Goal: Entertainment & Leisure: Consume media (video, audio)

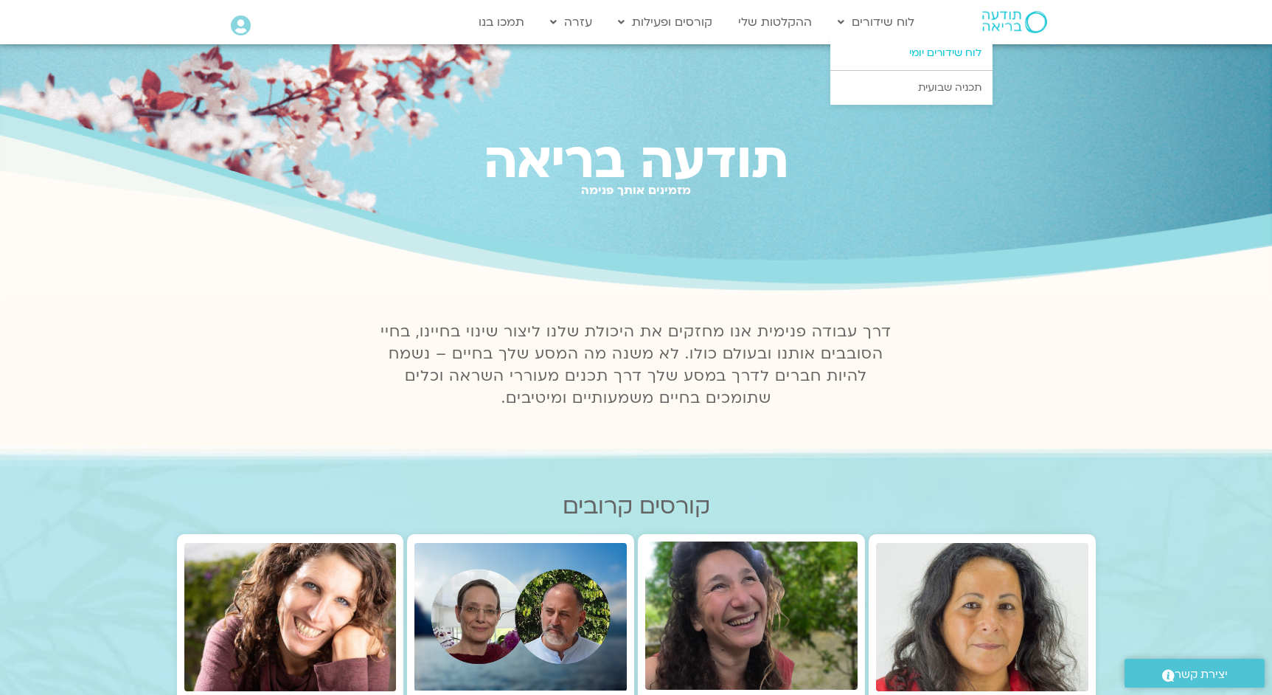
click at [933, 55] on link "לוח שידורים יומי" at bounding box center [911, 53] width 162 height 34
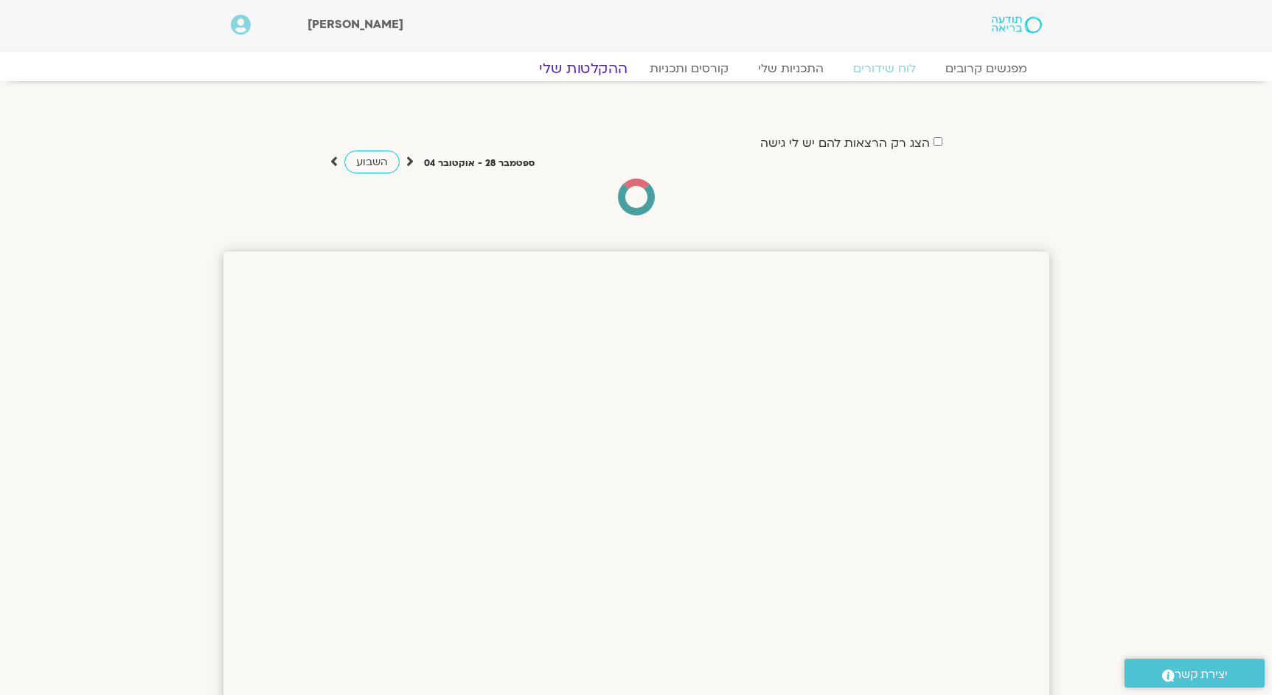
click at [607, 69] on link "ההקלטות שלי" at bounding box center [583, 69] width 124 height 18
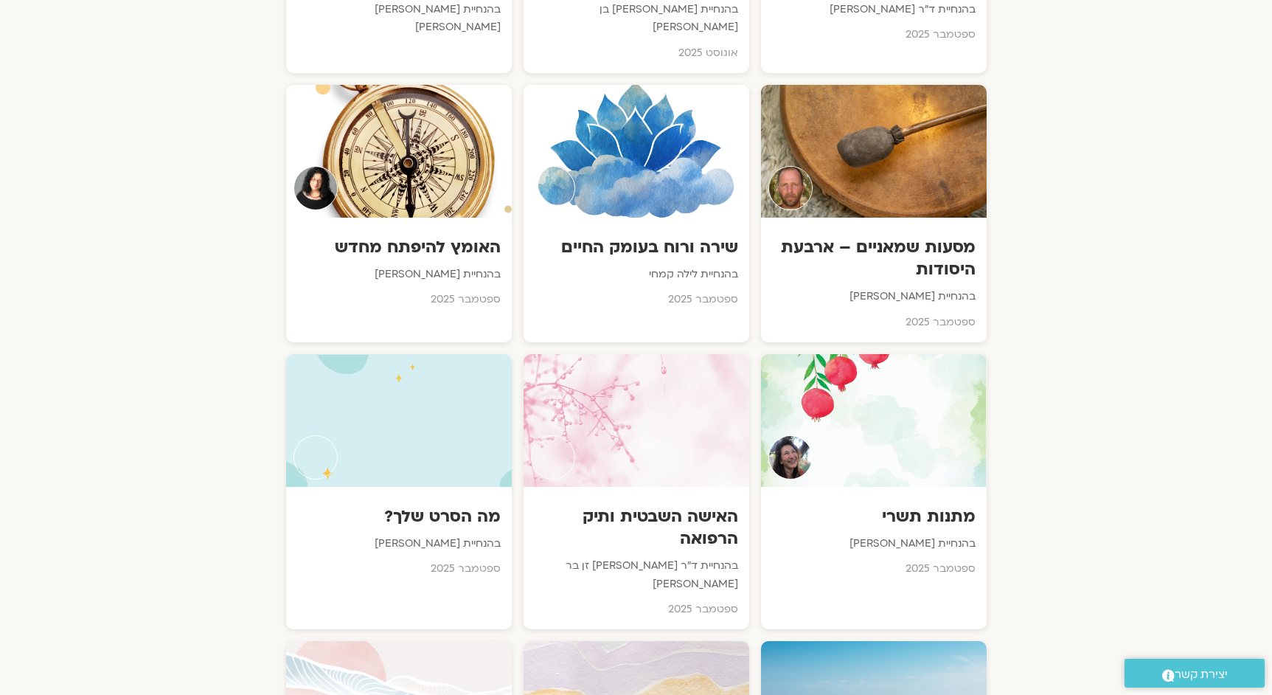
scroll to position [1091, 0]
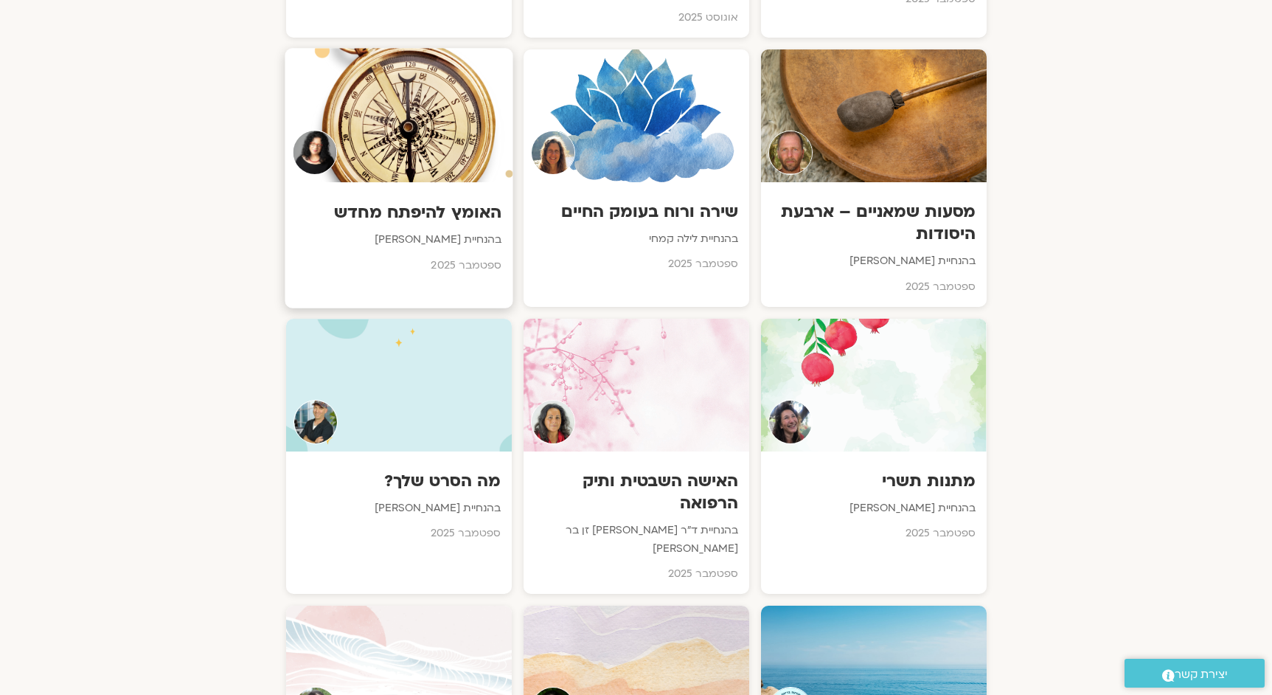
click at [437, 201] on h3 "האומץ להיפתח מחדש" at bounding box center [399, 212] width 206 height 23
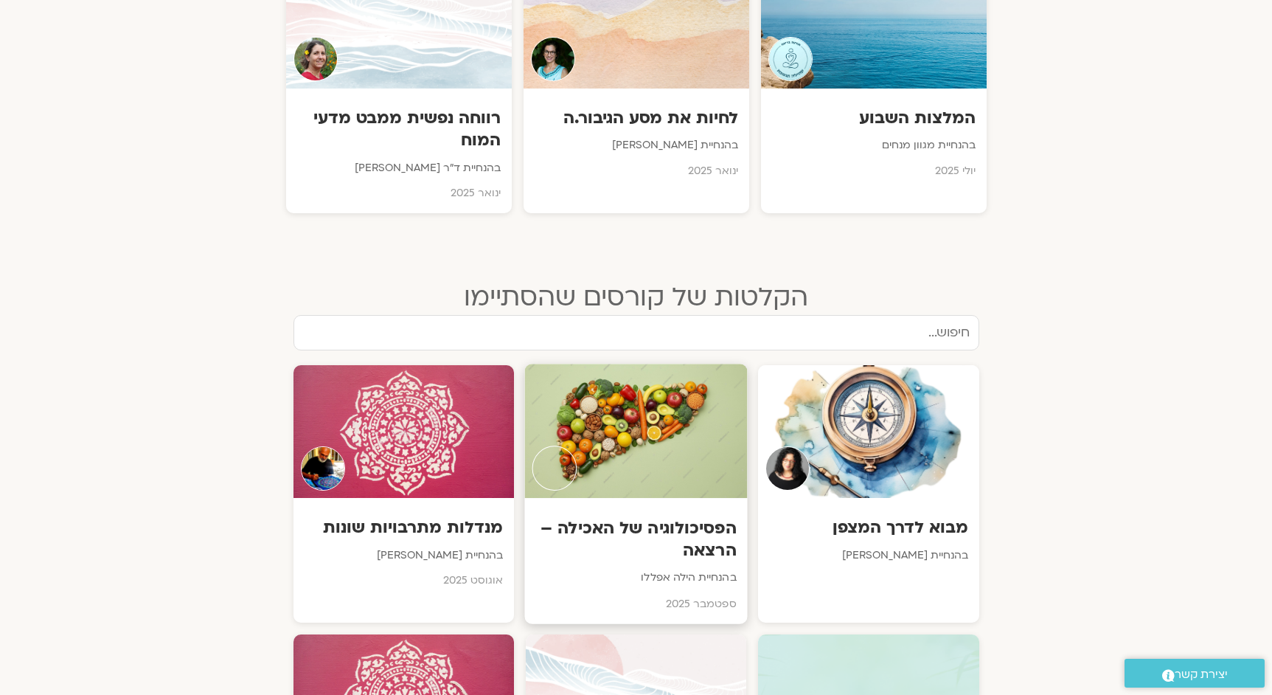
scroll to position [1769, 0]
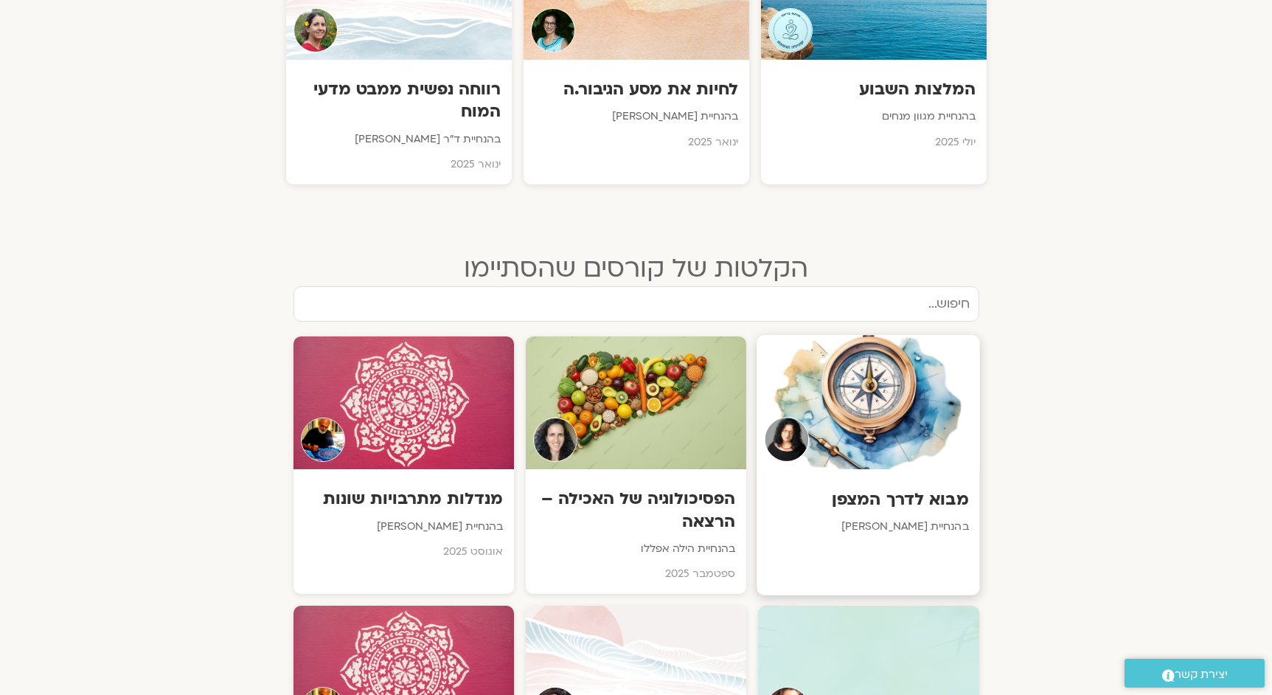
click at [907, 518] on p "בהנחיית [PERSON_NAME]" at bounding box center [868, 527] width 201 height 18
